Goal: Information Seeking & Learning: Learn about a topic

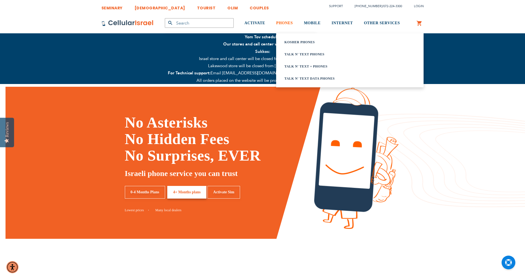
click at [288, 25] on span "PHONES" at bounding box center [284, 23] width 17 height 4
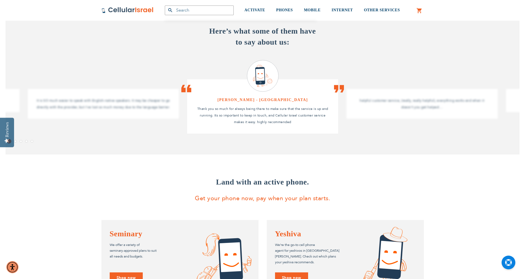
scroll to position [359, 0]
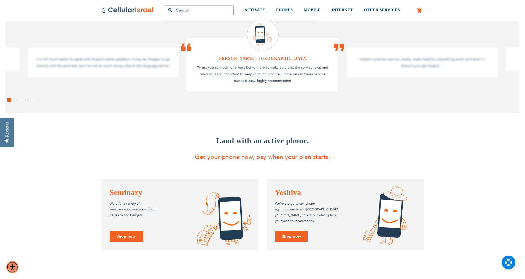
click at [430, 58] on p "helpful customer service, (really, really helpful), everything works and when i…" at bounding box center [422, 62] width 135 height 13
click at [457, 66] on p "helpful customer service, (really, really helpful), everything works and when i…" at bounding box center [422, 62] width 135 height 13
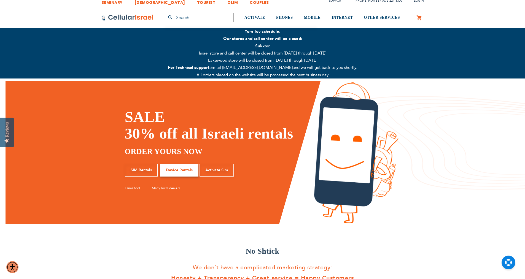
scroll to position [0, 0]
